Goal: Task Accomplishment & Management: Use online tool/utility

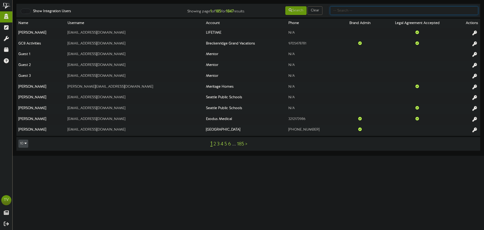
click at [365, 10] on input "text" at bounding box center [404, 10] width 148 height 9
type input "port"
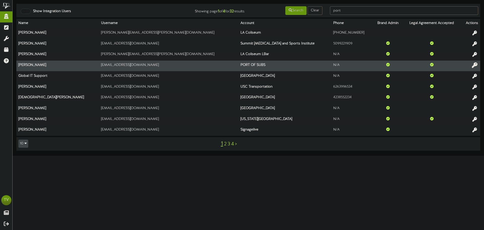
click at [474, 64] on icon at bounding box center [475, 65] width 6 height 6
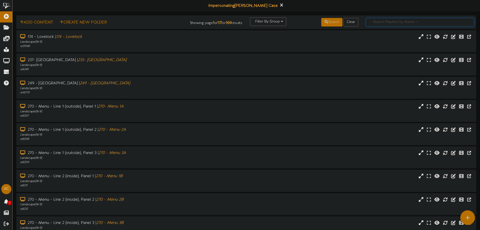
click at [388, 24] on input "text" at bounding box center [420, 22] width 108 height 9
type input "270"
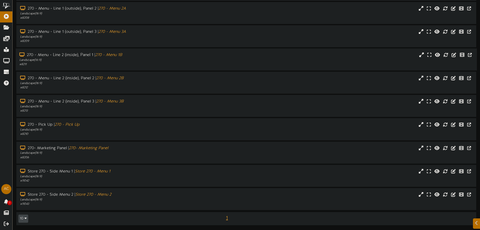
scroll to position [52, 0]
click at [447, 171] on icon at bounding box center [446, 171] width 6 height 6
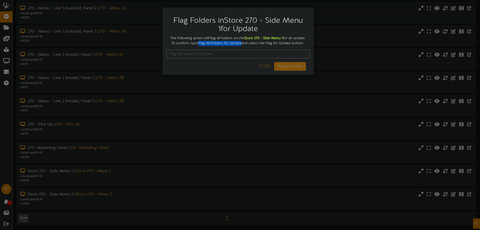
drag, startPoint x: 212, startPoint y: 43, endPoint x: 254, endPoint y: 45, distance: 42.1
click at [241, 45] on icon "Flag All Folders for Update" at bounding box center [219, 43] width 43 height 4
copy icon "Flag All Folders for Update"
click at [246, 58] on input "text" at bounding box center [238, 54] width 143 height 9
paste input "Flag All Folders for Update"
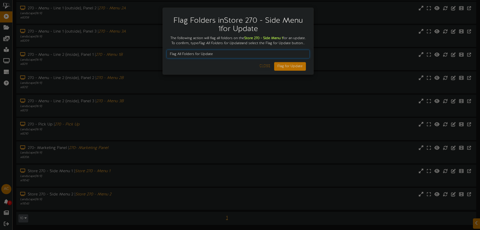
type input "Flag All Folders for Update"
click at [291, 71] on button "Flag for Update" at bounding box center [290, 66] width 32 height 9
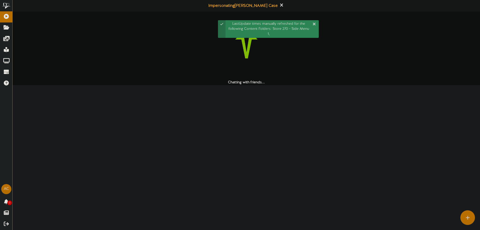
scroll to position [0, 0]
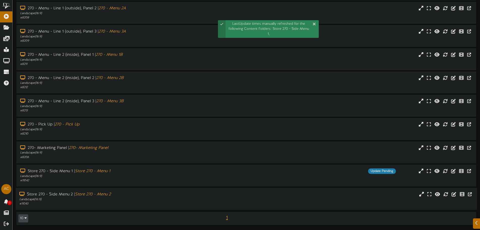
click at [115, 209] on div "Store 270 - Side Menu 2 | Store 270 - Menu 2 Landscape ( 16:9 ) # 11043" at bounding box center [246, 198] width 461 height 22
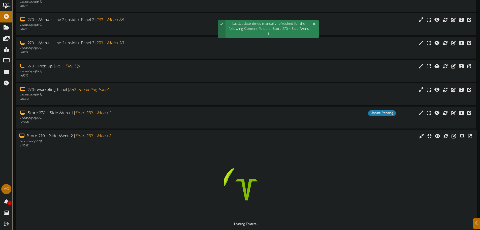
scroll to position [130, 0]
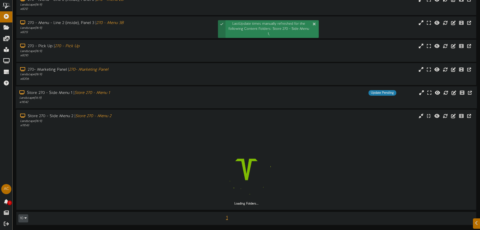
click at [109, 101] on div "# 11042" at bounding box center [111, 102] width 185 height 4
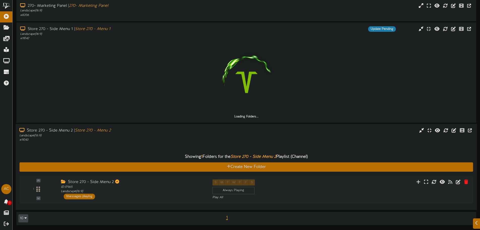
scroll to position [179, 0]
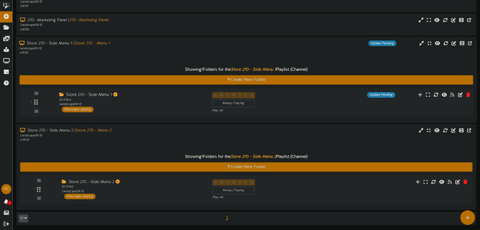
click at [132, 111] on div "Store 270 - Side Menu 1 ID: 17964 Landscape ( 16:9 ) 1 messages playing" at bounding box center [131, 102] width 153 height 20
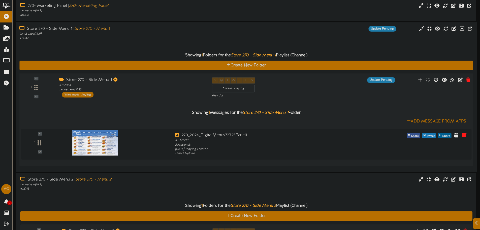
click at [133, 94] on div "Store 270 - Side Menu 1 ID: 17964 Landscape ( 16:9 ) 1 messages playing" at bounding box center [131, 87] width 153 height 20
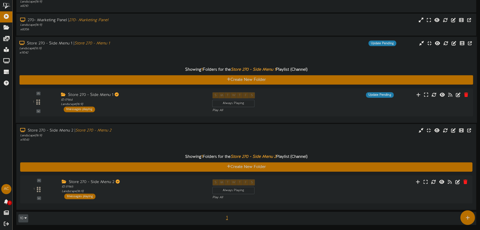
click at [111, 51] on div "# 11042" at bounding box center [111, 52] width 185 height 4
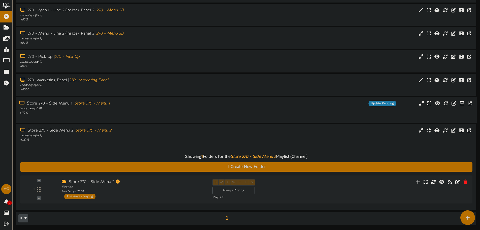
scroll to position [115, 0]
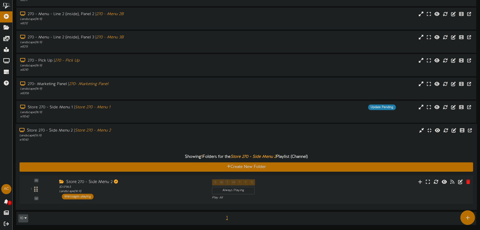
click at [89, 179] on div "Store 270 - Side Menu 2" at bounding box center [131, 182] width 145 height 6
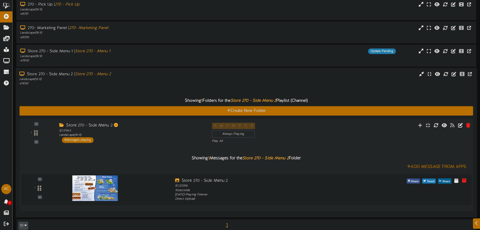
scroll to position [179, 0]
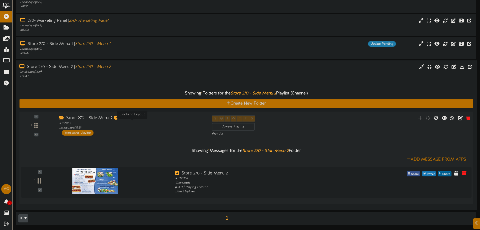
click at [151, 128] on div "ID: 17965 Landscape ( 16:9 )" at bounding box center [131, 125] width 145 height 9
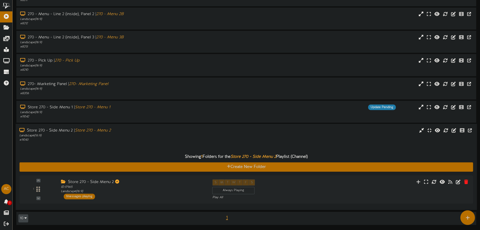
click at [92, 140] on div "# 11043" at bounding box center [111, 139] width 185 height 4
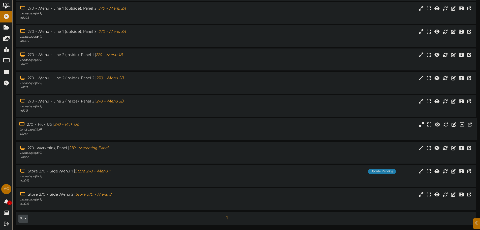
scroll to position [52, 0]
click at [104, 167] on div "Store 270 - Side Menu 1 | Store 270 - Menu 1 Landscape ( 16:9 ) # 11042 Update …" at bounding box center [246, 175] width 461 height 22
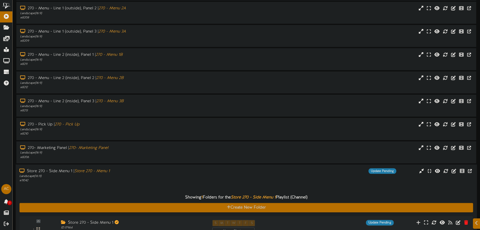
click at [105, 171] on icon "Store 270 - Menu 1" at bounding box center [92, 170] width 36 height 5
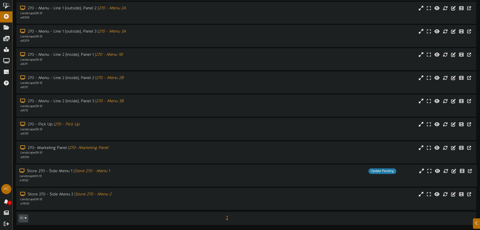
click at [107, 170] on icon "Store 270 - Menu 1" at bounding box center [92, 171] width 36 height 5
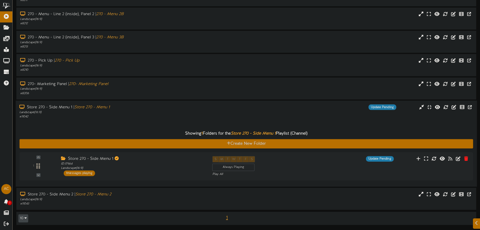
click at [108, 120] on div "Showing 1 Folders for the Store 270 - Side Menu 1 Playlist (Channel) Create New…" at bounding box center [245, 151] width 453 height 64
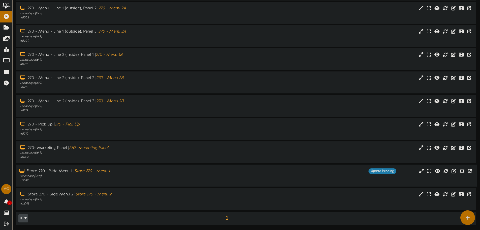
click at [117, 176] on div "Landscape ( 16:9 )" at bounding box center [111, 176] width 185 height 4
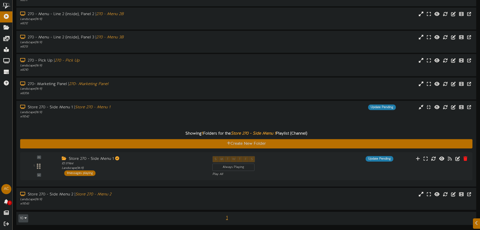
click at [114, 129] on div "Showing 1 Folders for the Store 270 - Side Menu 1 Playlist (Channel)" at bounding box center [246, 133] width 460 height 11
